Goal: Task Accomplishment & Management: Complete application form

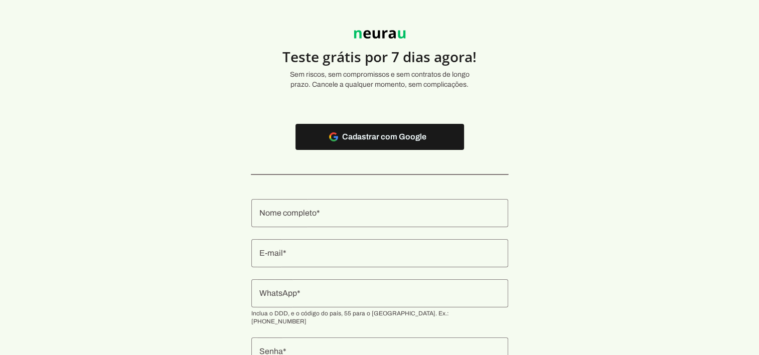
scroll to position [17, 0]
click at [336, 215] on input "Nome completo" at bounding box center [379, 214] width 241 height 12
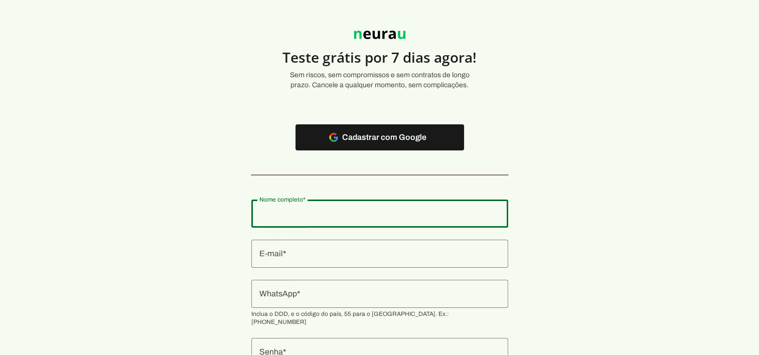
type input "[PERSON_NAME]"
type md-outlined-text-field "[PERSON_NAME]"
type input "[EMAIL_ADDRESS][DOMAIN_NAME]"
type md-outlined-text-field "[EMAIL_ADDRESS][DOMAIN_NAME]"
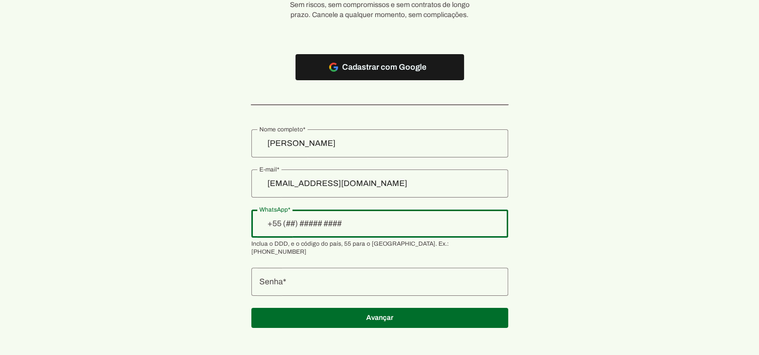
scroll to position [86, 0]
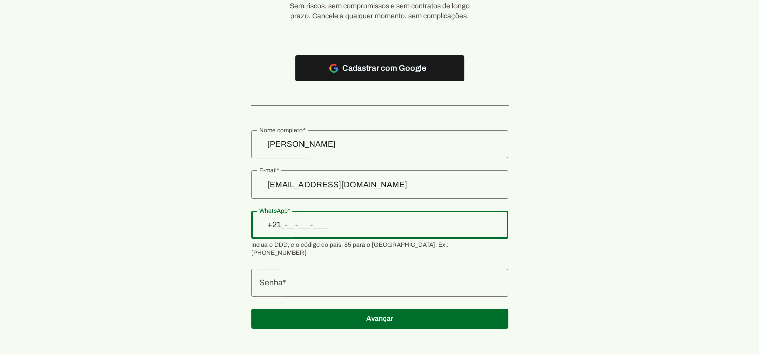
type input "+2__-____"
type input "[PHONE_NUMBER]"
type md-outlined-text-field "[PHONE_NUMBER]"
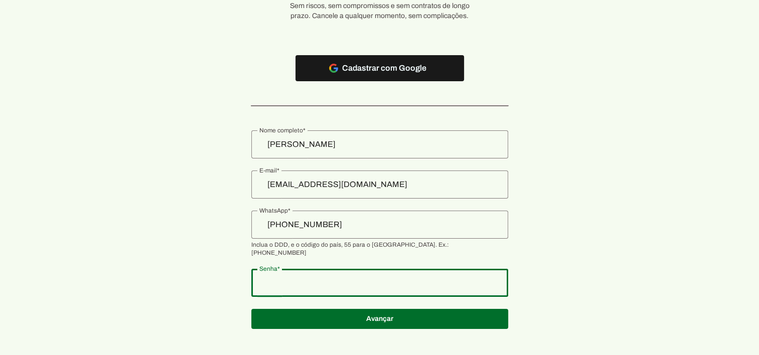
click at [337, 282] on div at bounding box center [379, 283] width 257 height 28
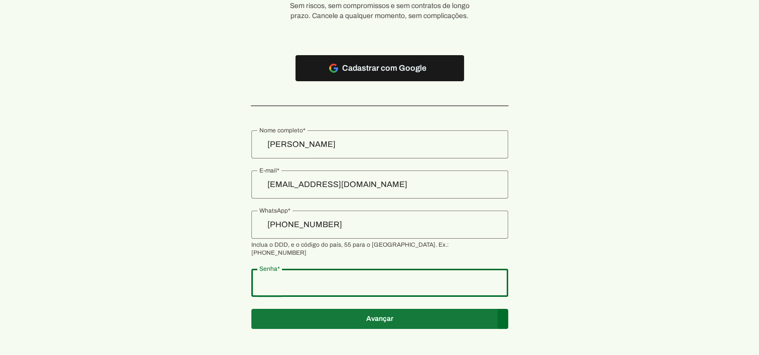
type md-outlined-text-field "T264246968"
click at [365, 318] on span at bounding box center [379, 319] width 257 height 24
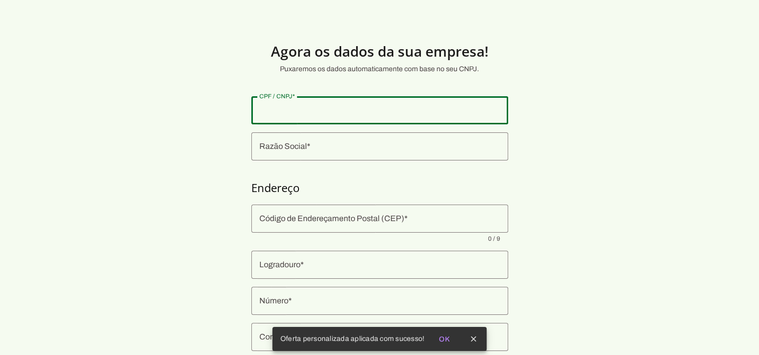
click at [333, 111] on input "CPF / CNPJ" at bounding box center [379, 110] width 241 height 12
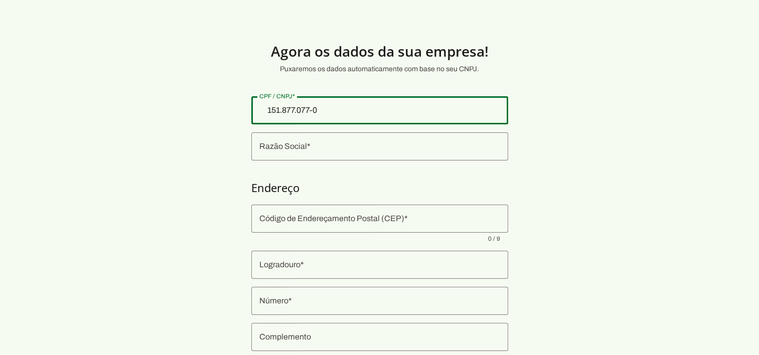
type input "151.877.077-01"
type md-outlined-text-field "151.877.077-01"
click at [321, 148] on input "Razão Social" at bounding box center [379, 146] width 241 height 12
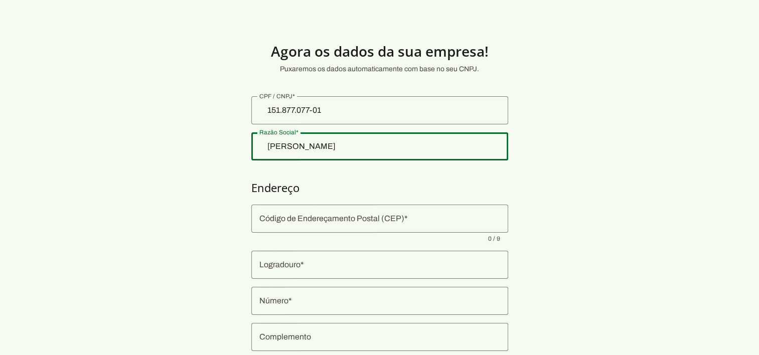
drag, startPoint x: 349, startPoint y: 148, endPoint x: 195, endPoint y: 133, distance: 154.8
click at [195, 133] on section "Agora os dados da sua empresa! Puxaremos os dados automaticamente com base no s…" at bounding box center [379, 241] width 759 height 435
click at [287, 125] on fieldset at bounding box center [379, 128] width 257 height 64
type input "[PERSON_NAME]"
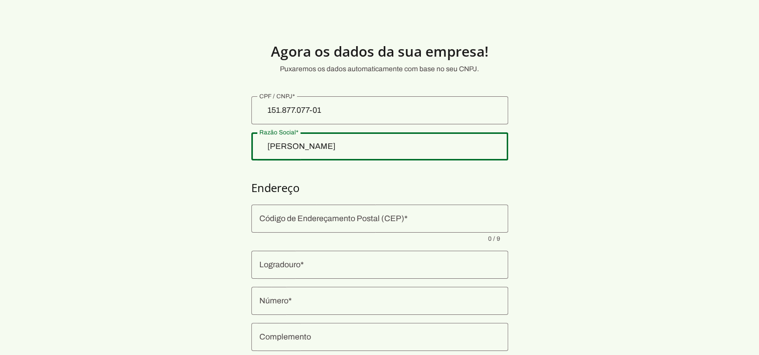
type md-outlined-text-field "[PERSON_NAME]"
click at [288, 120] on div "151.877.077-01" at bounding box center [379, 110] width 257 height 28
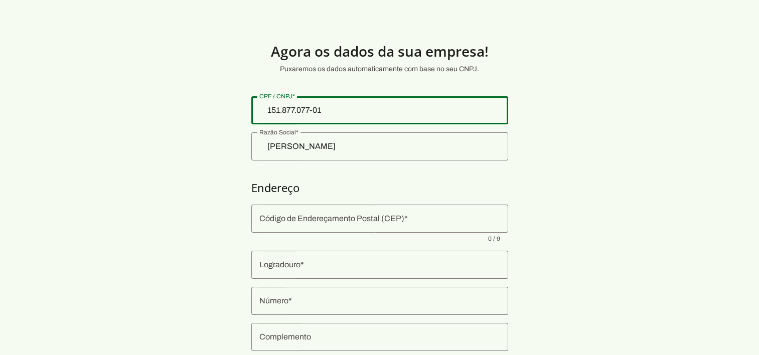
click at [288, 120] on div "151.877.077-01" at bounding box center [379, 110] width 257 height 28
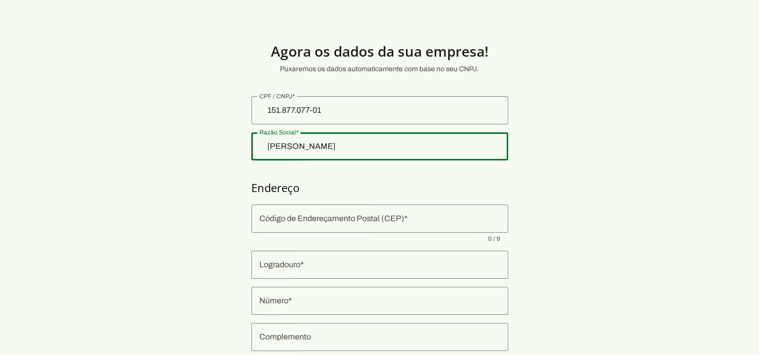
click at [315, 138] on div "[PERSON_NAME]" at bounding box center [379, 146] width 257 height 28
click at [385, 121] on div "151.877.077-01" at bounding box center [379, 110] width 257 height 28
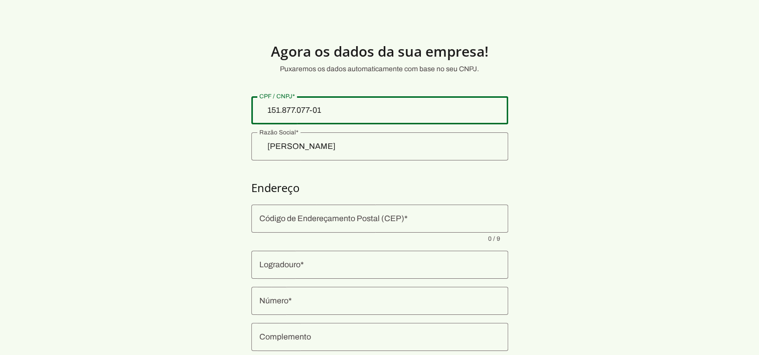
click at [385, 121] on div "151.877.077-01" at bounding box center [379, 110] width 257 height 28
type input "45.180.526/0001-39"
type md-outlined-text-field "45.180.526/0001-39"
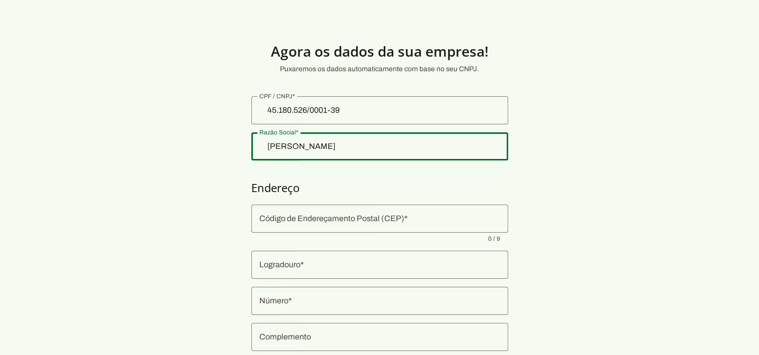
click at [353, 153] on div "[PERSON_NAME]" at bounding box center [379, 146] width 257 height 28
drag, startPoint x: 353, startPoint y: 153, endPoint x: 335, endPoint y: 145, distance: 19.6
click at [335, 145] on input "[PERSON_NAME]" at bounding box center [379, 146] width 241 height 12
type input "[PERSON_NAME] CENTRO DE SAUDE - SP LTDA"
type input "01403-001"
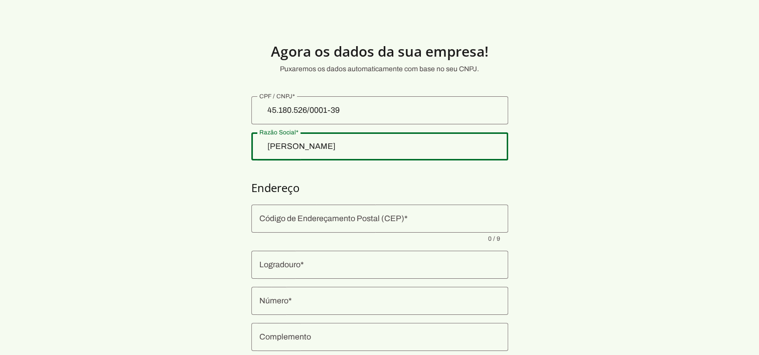
type input "[PERSON_NAME] [PERSON_NAME]"
type input "881"
type input "Sala Sala 904"
type input "[GEOGRAPHIC_DATA]"
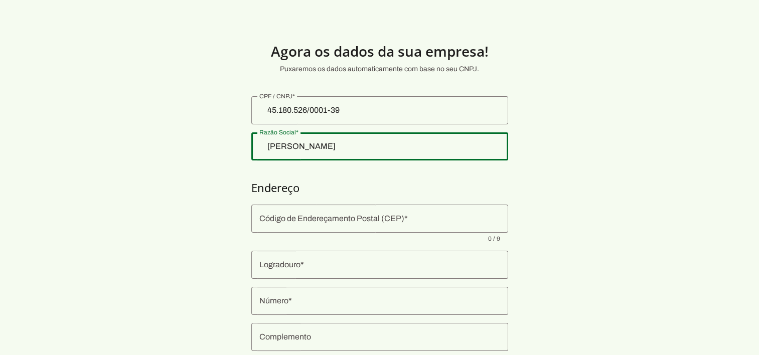
type input "SP"
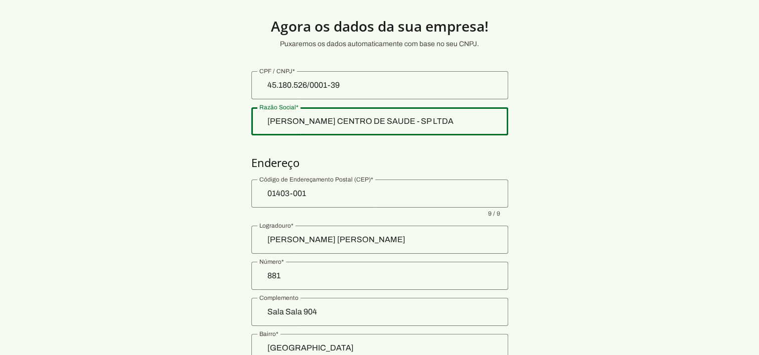
scroll to position [128, 0]
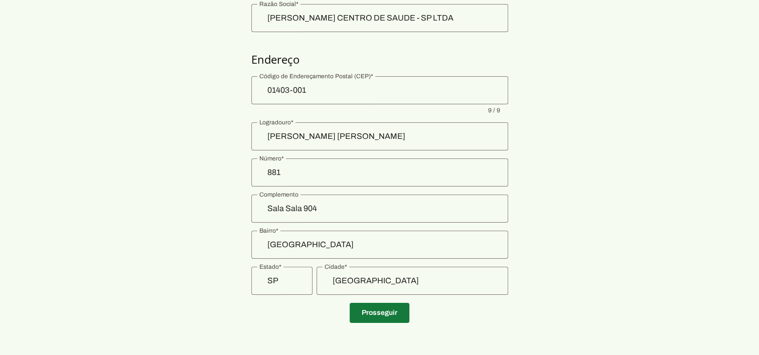
click at [367, 307] on span at bounding box center [380, 313] width 60 height 24
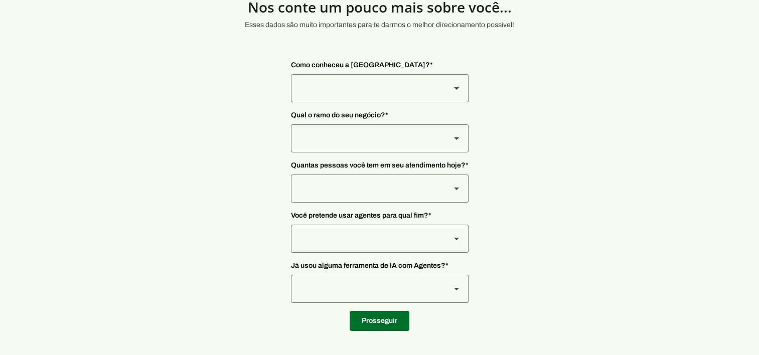
click at [397, 87] on div at bounding box center [366, 88] width 151 height 28
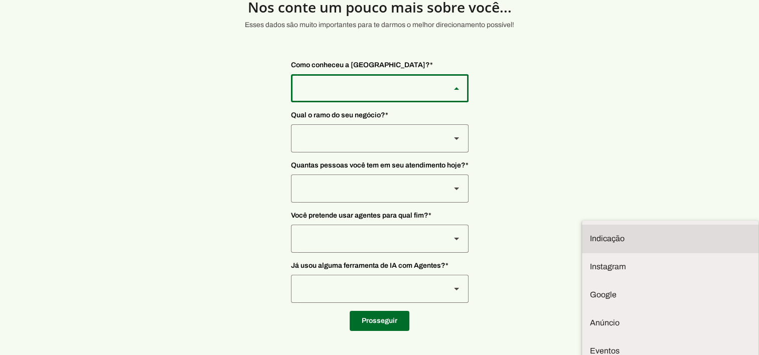
click at [582, 225] on md-item "Indicação" at bounding box center [670, 239] width 177 height 28
type md-outlined-select "NW0Npec8Jvm64GSjAjvQ"
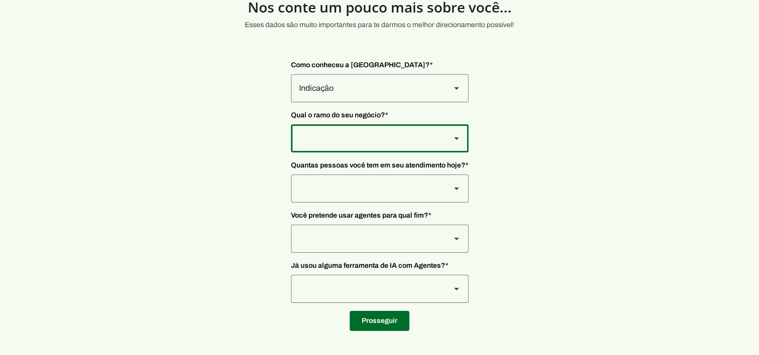
click at [347, 139] on div at bounding box center [366, 138] width 151 height 28
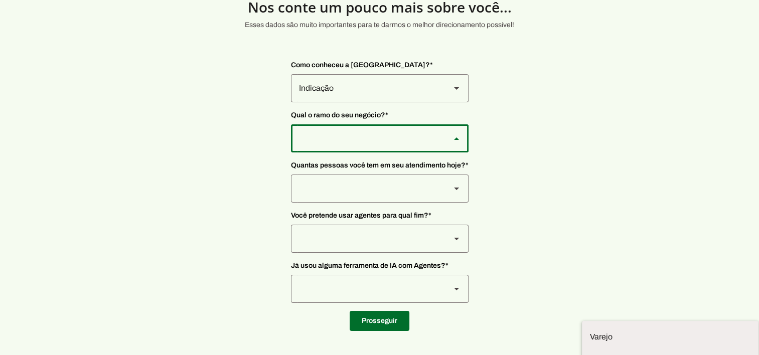
scroll to position [0, 0]
type md-outlined-select "L7c3Qm59DPDoD5qFBh3Y"
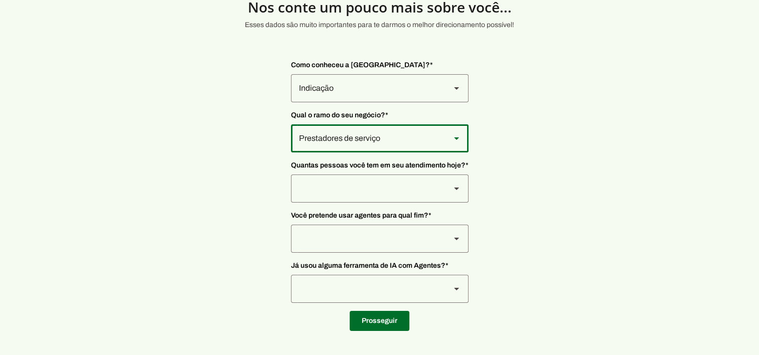
click at [335, 189] on div at bounding box center [366, 189] width 151 height 28
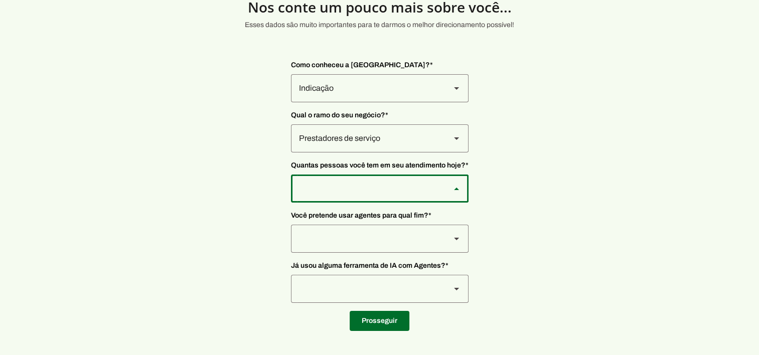
click at [0, 0] on slot "De 0 a 3" at bounding box center [0, 0] width 0 height 0
type md-outlined-select "yHmeUixsC5IlBgFUkJwN"
click at [326, 245] on div at bounding box center [366, 239] width 151 height 28
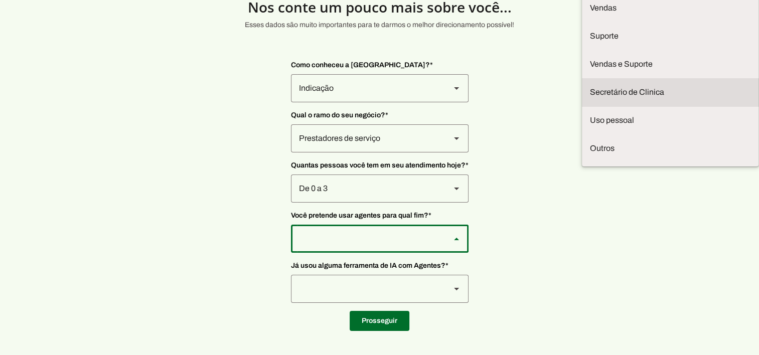
click at [582, 106] on md-item "Secretário de Clinica" at bounding box center [670, 92] width 177 height 28
type md-outlined-select "jhpZzhB7z5SzQnvZD2gM"
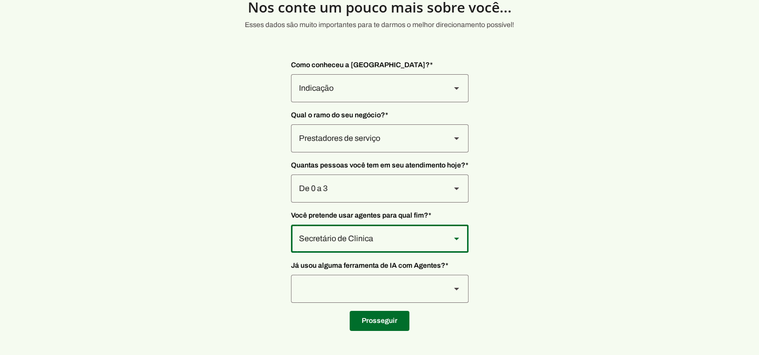
click at [351, 283] on div at bounding box center [366, 289] width 151 height 28
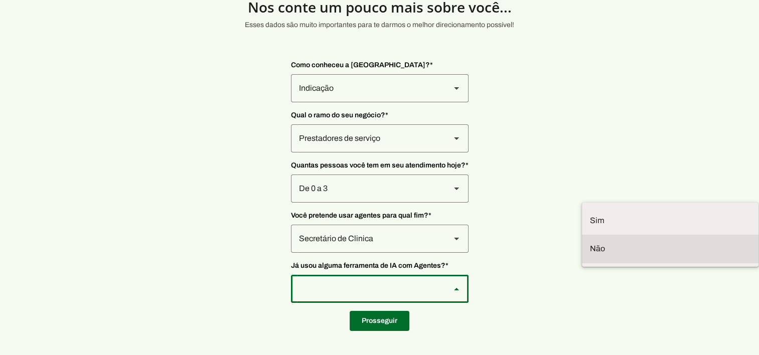
click at [590, 255] on slot at bounding box center [670, 249] width 161 height 12
type md-outlined-select "YJTivUP5LYteilvK0BaA"
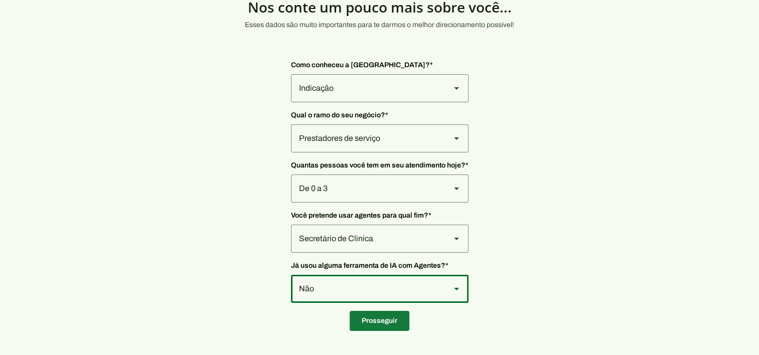
click at [379, 328] on span at bounding box center [380, 321] width 60 height 24
type input "01403-001"
type input "[PERSON_NAME] [PERSON_NAME]"
type input "881"
type input "Sala Sala 904"
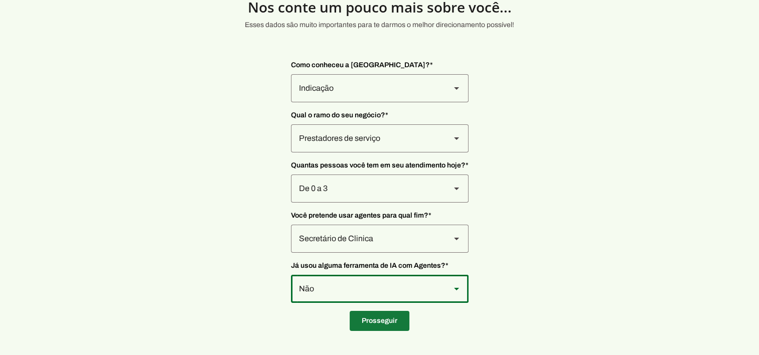
type input "[GEOGRAPHIC_DATA]"
type input "SP"
type input "45.180.526/0001-39"
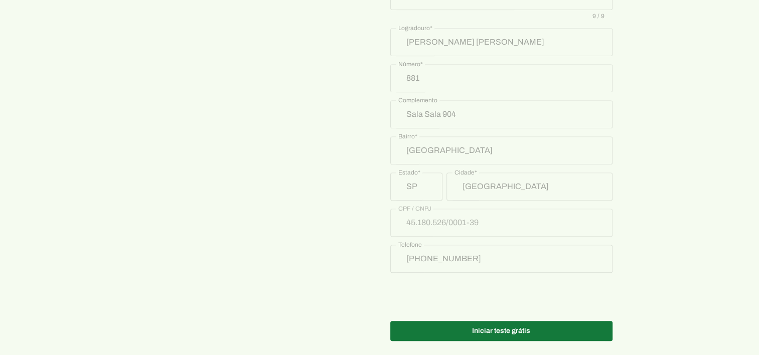
click at [485, 323] on span at bounding box center [501, 331] width 222 height 24
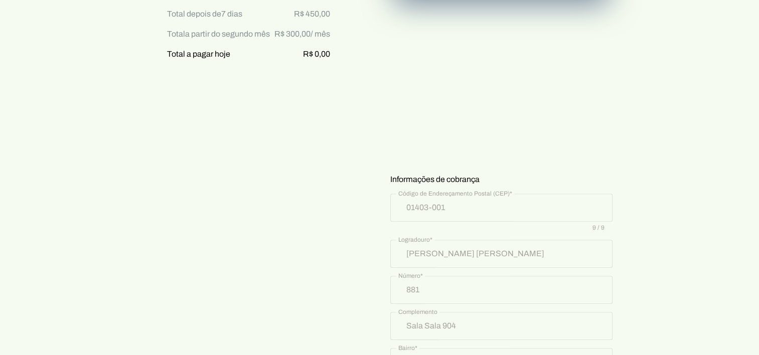
scroll to position [544, 0]
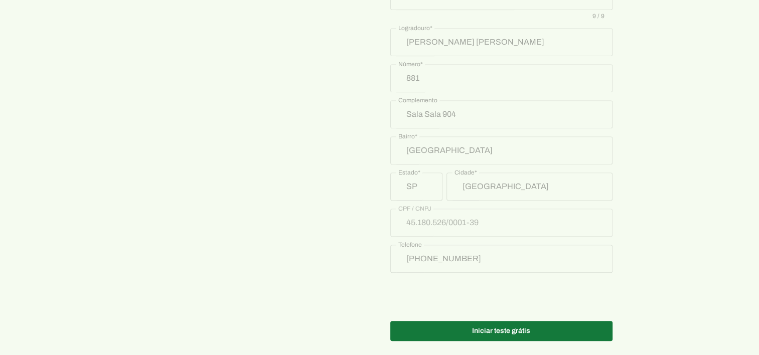
click at [521, 319] on span at bounding box center [501, 331] width 222 height 24
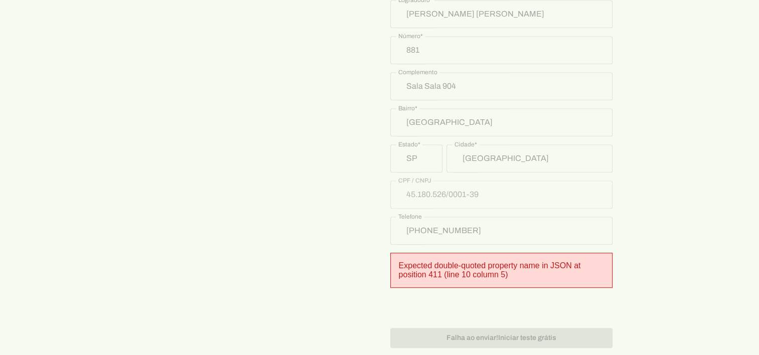
scroll to position [551, 0]
